Goal: Task Accomplishment & Management: Use online tool/utility

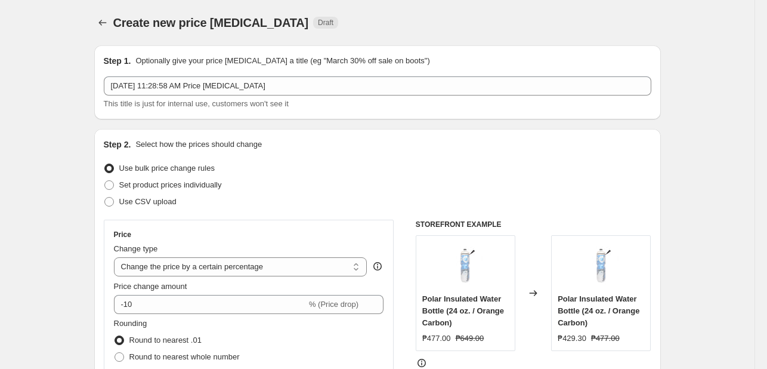
select select "percentage"
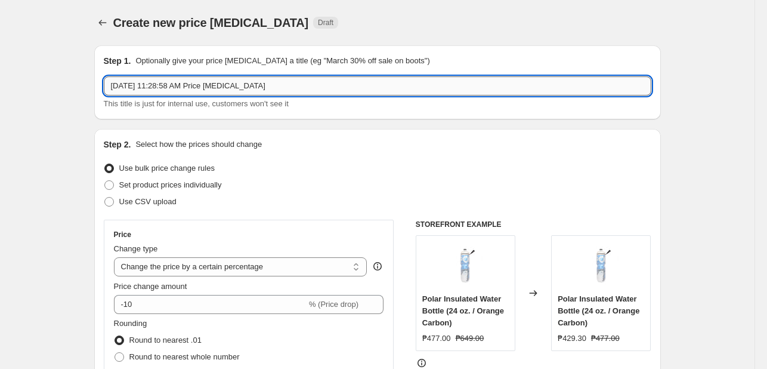
click at [253, 82] on input "[DATE] 11:28:58 AM Price [MEDICAL_DATA]" at bounding box center [378, 85] width 548 height 19
type input "c"
type input "Ciele Permanent 50"
click at [274, 270] on select "Change the price to a certain amount Change the price by a certain amount Chang…" at bounding box center [241, 266] width 254 height 19
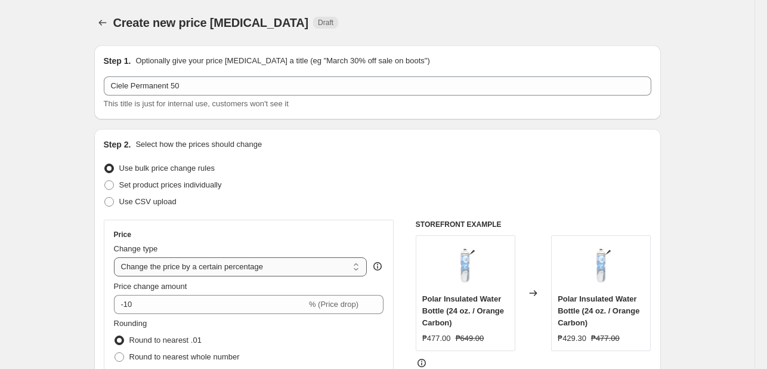
select select "pcap"
click at [116, 257] on select "Change the price to a certain amount Change the price by a certain amount Chang…" at bounding box center [241, 266] width 254 height 19
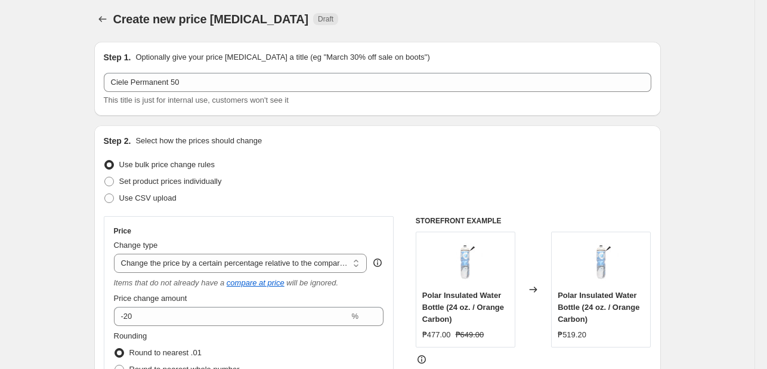
scroll to position [119, 0]
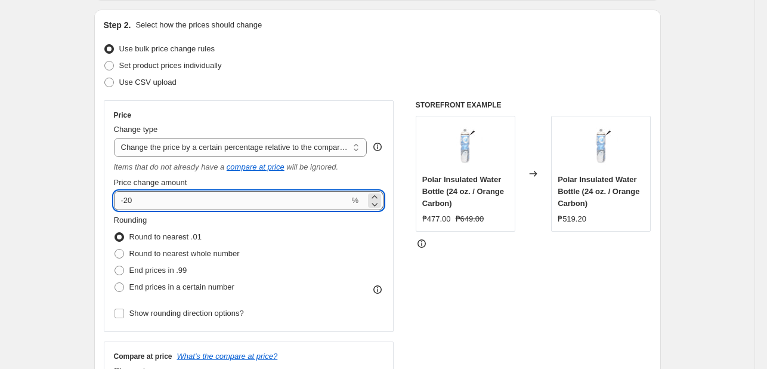
click at [184, 202] on input "-20" at bounding box center [232, 200] width 236 height 19
type input "-2"
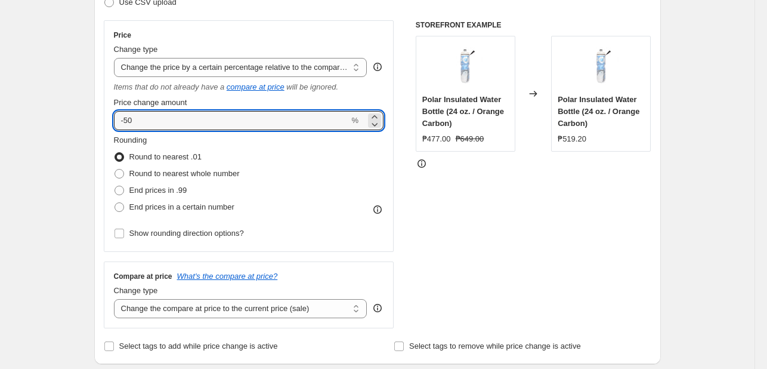
scroll to position [358, 0]
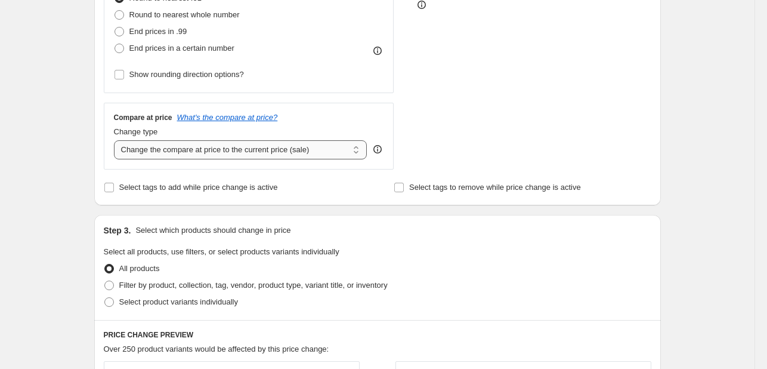
type input "-50"
drag, startPoint x: 184, startPoint y: 146, endPoint x: 186, endPoint y: 156, distance: 9.7
click at [184, 146] on select "Change the compare at price to the current price (sale) Change the compare at p…" at bounding box center [241, 149] width 254 height 19
select select "no_change"
click at [116, 141] on select "Change the compare at price to the current price (sale) Change the compare at p…" at bounding box center [241, 149] width 254 height 19
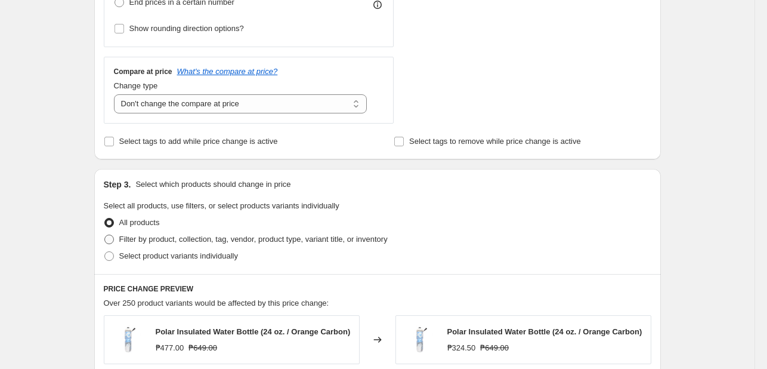
scroll to position [477, 0]
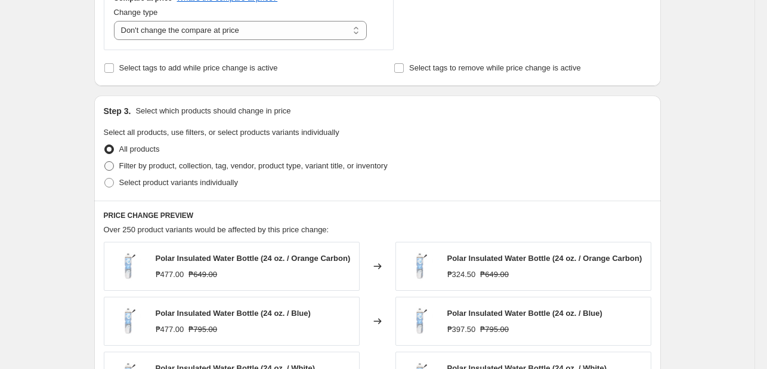
click at [197, 168] on span "Filter by product, collection, tag, vendor, product type, variant title, or inv…" at bounding box center [253, 165] width 268 height 9
click at [105, 162] on input "Filter by product, collection, tag, vendor, product type, variant title, or inv…" at bounding box center [104, 161] width 1 height 1
radio input "true"
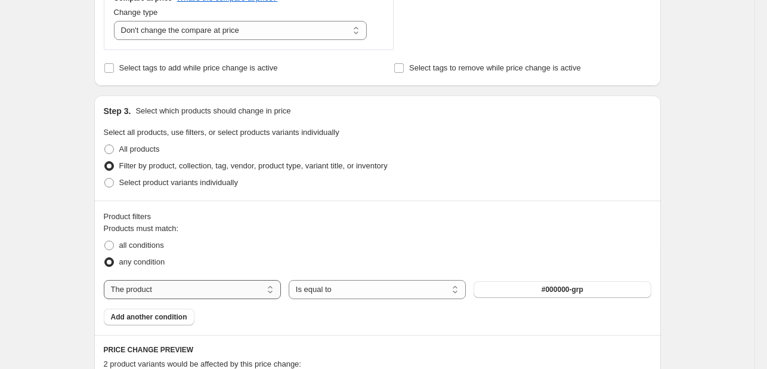
click at [248, 289] on select "The product The product's collection The product's tag The product's vendor The…" at bounding box center [192, 289] width 177 height 19
select select "tag"
click at [549, 297] on button ".1 jordan" at bounding box center [562, 289] width 177 height 17
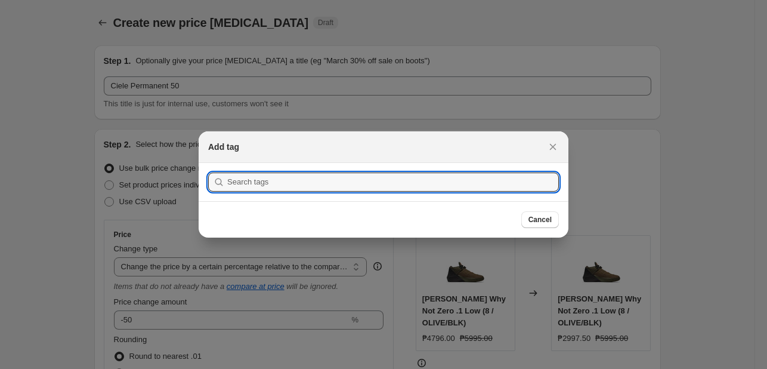
scroll to position [0, 0]
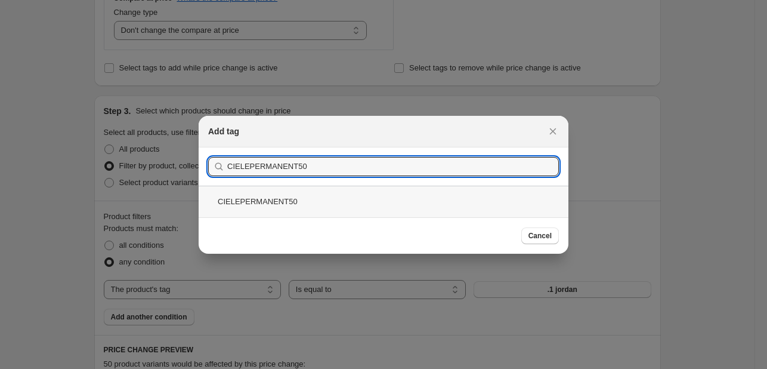
type input "CIELEPERMANENT50"
click at [290, 190] on div "CIELEPERMANENT50" at bounding box center [384, 202] width 370 height 32
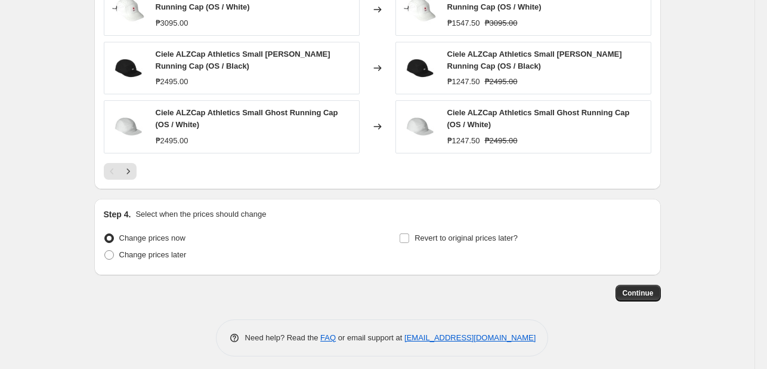
scroll to position [984, 0]
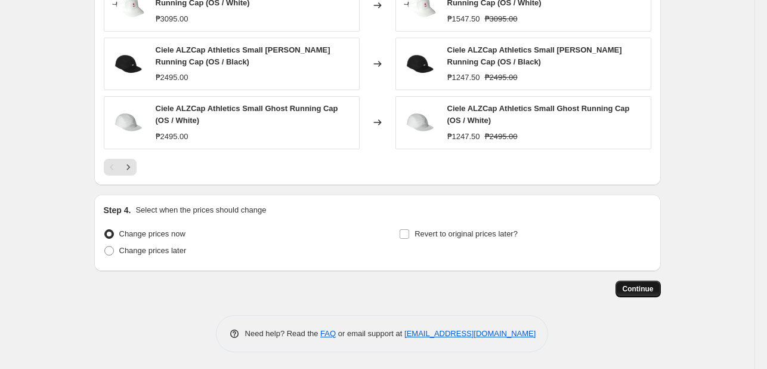
click at [658, 286] on button "Continue" at bounding box center [638, 288] width 45 height 17
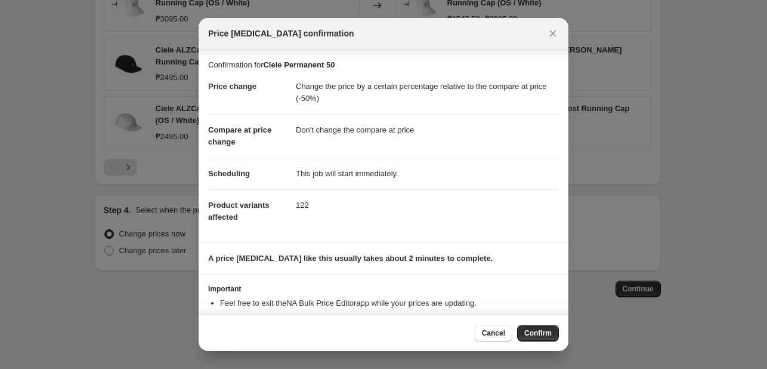
scroll to position [35, 0]
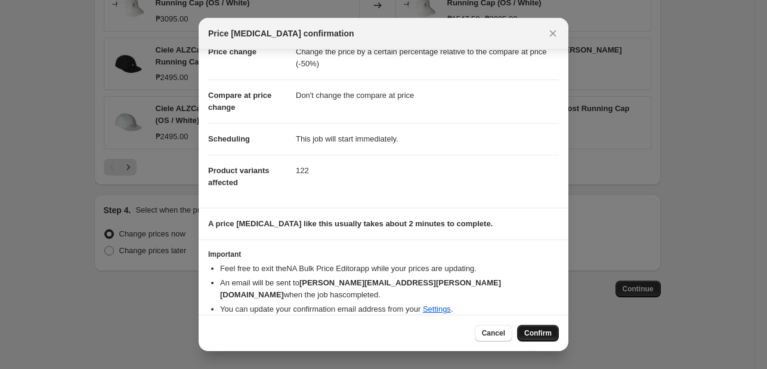
click at [542, 335] on span "Confirm" at bounding box center [537, 333] width 27 height 10
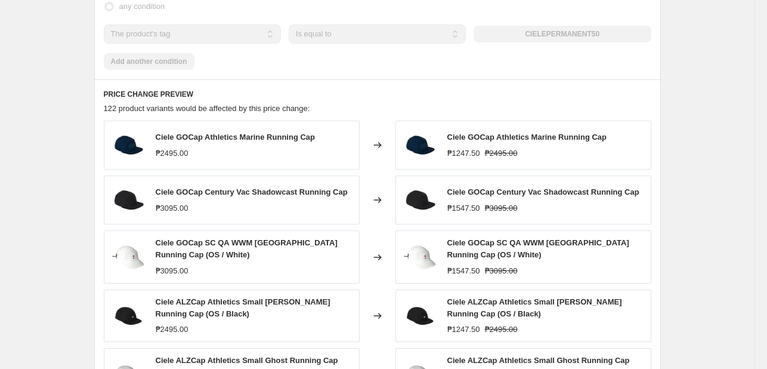
scroll to position [777, 0]
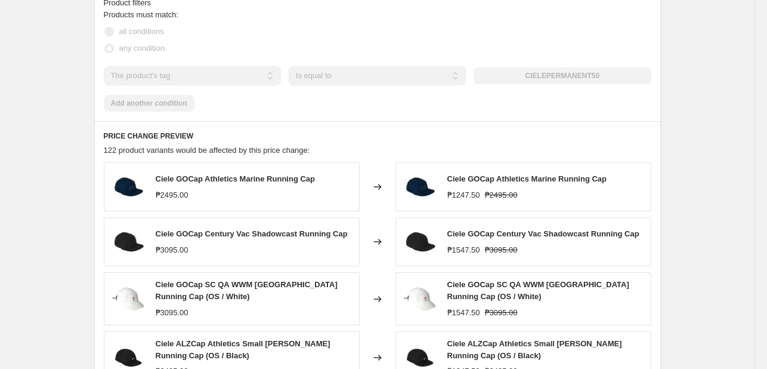
click at [618, 127] on div "PRICE CHANGE PREVIEW 122 product variants would be affected by this price chang…" at bounding box center [377, 299] width 567 height 357
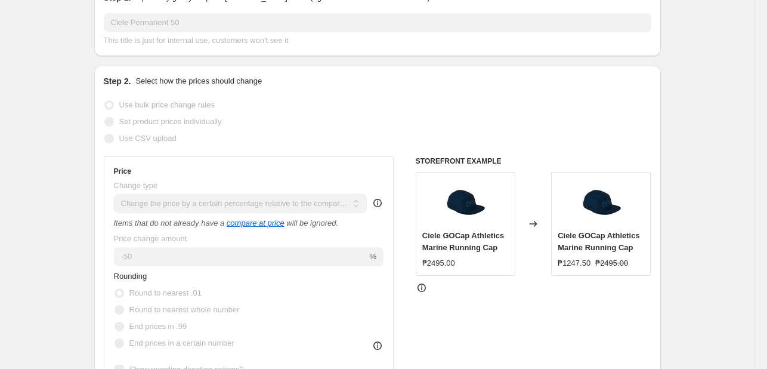
scroll to position [0, 0]
